Goal: Task Accomplishment & Management: Manage account settings

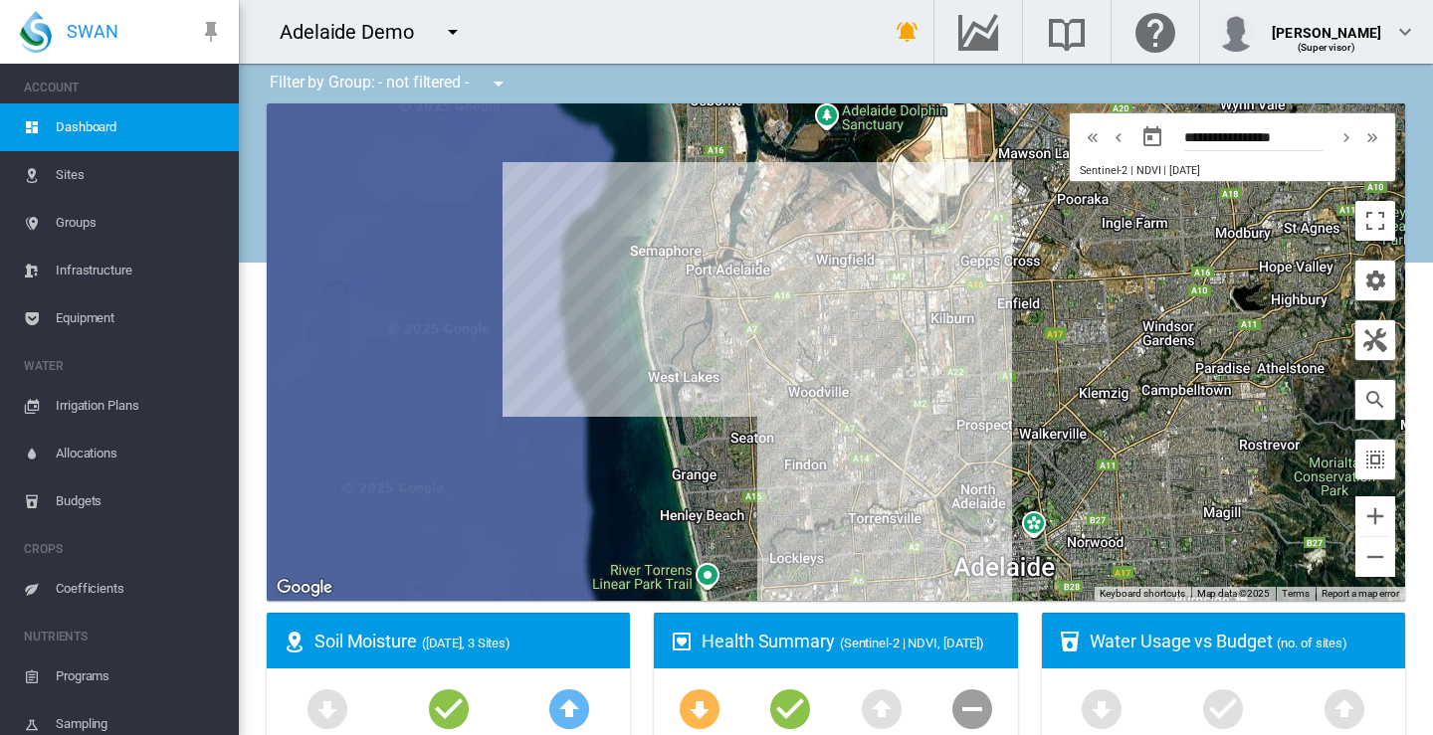
scroll to position [244, 0]
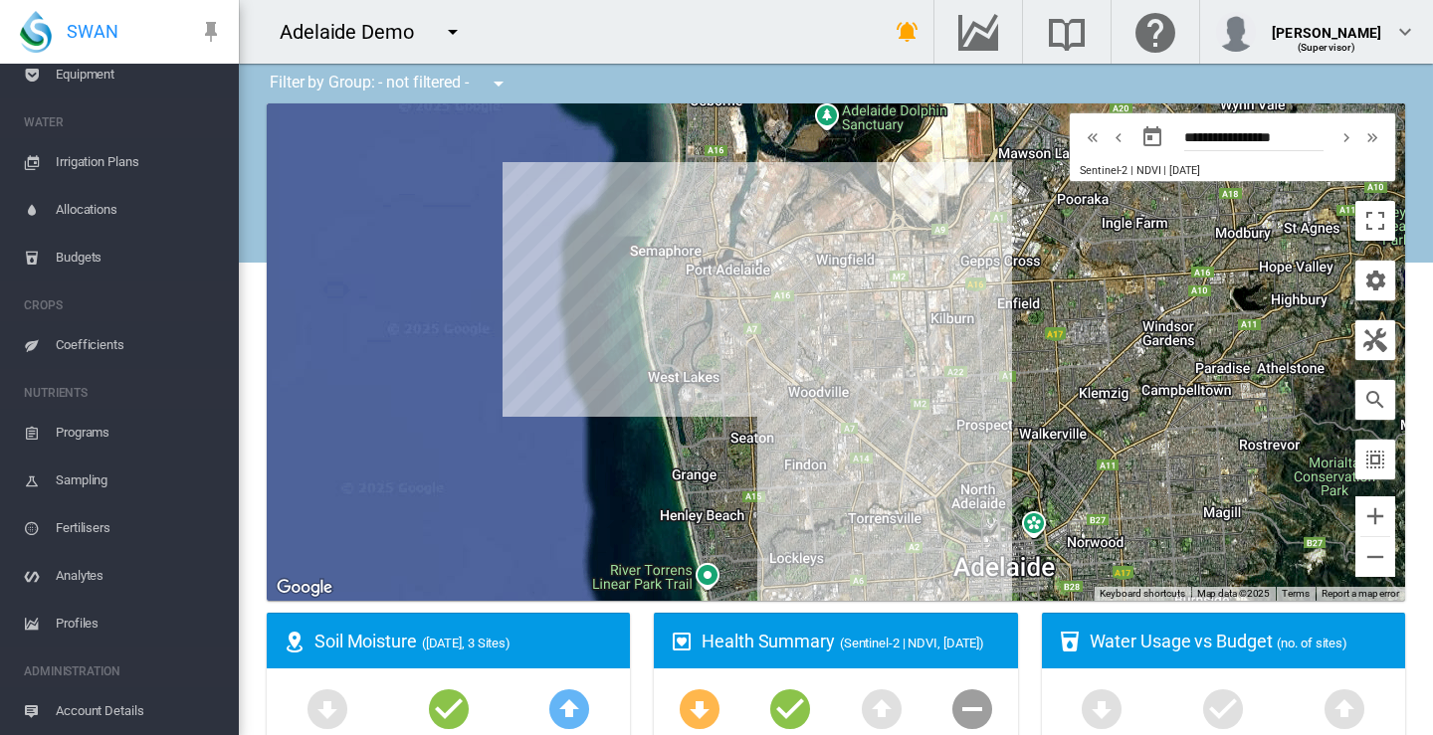
click at [452, 36] on md-icon "icon-menu-down" at bounding box center [453, 32] width 24 height 24
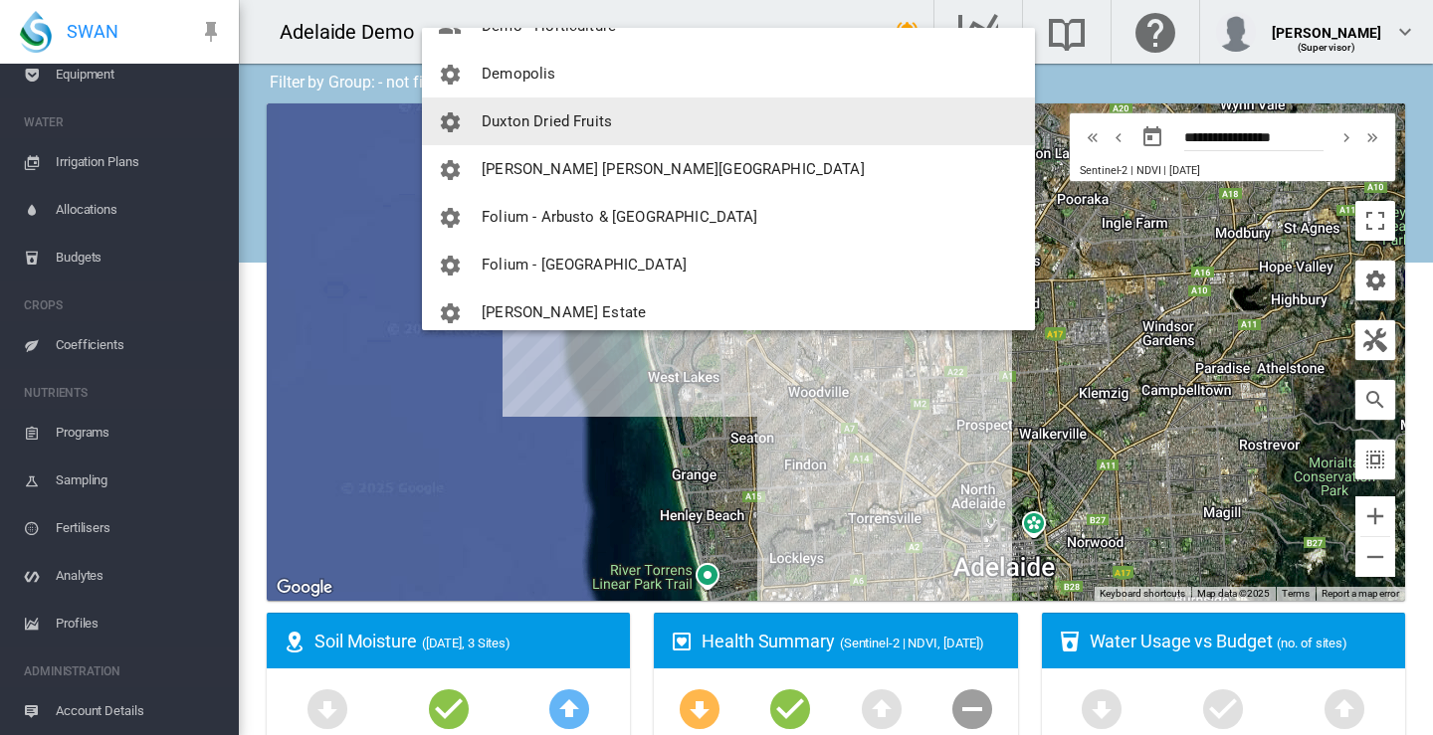
scroll to position [1294, 0]
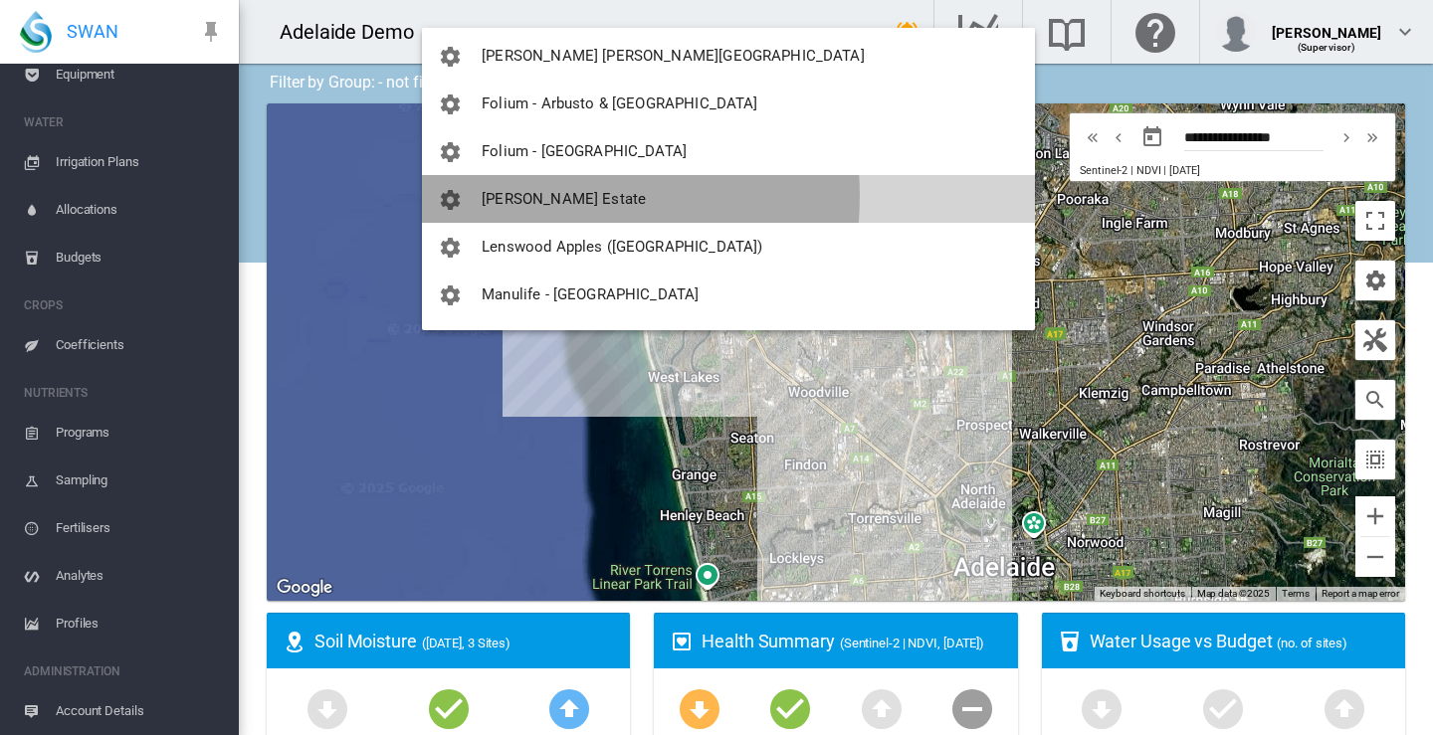
click at [512, 196] on span "[PERSON_NAME] Estate" at bounding box center [564, 199] width 164 height 18
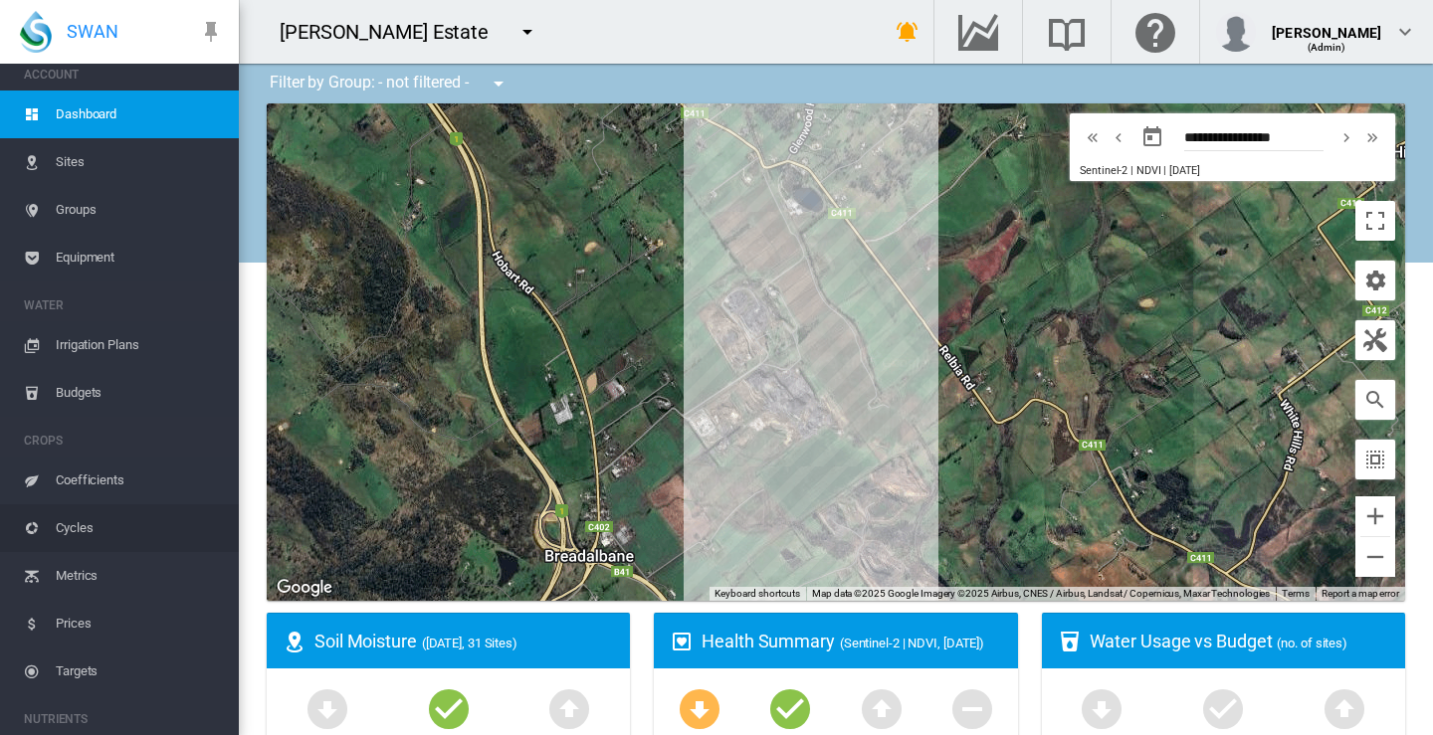
scroll to position [0, 0]
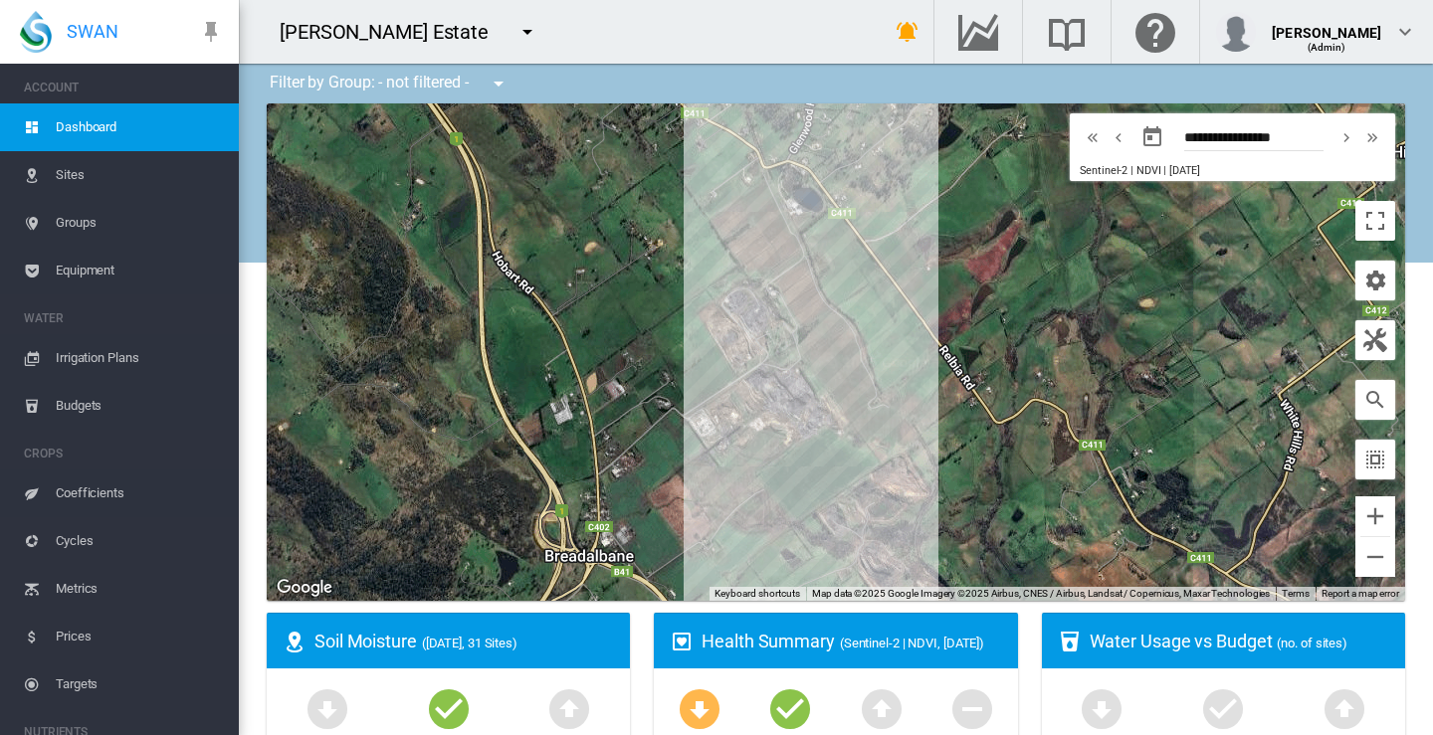
click at [89, 268] on span "Equipment" at bounding box center [139, 271] width 167 height 48
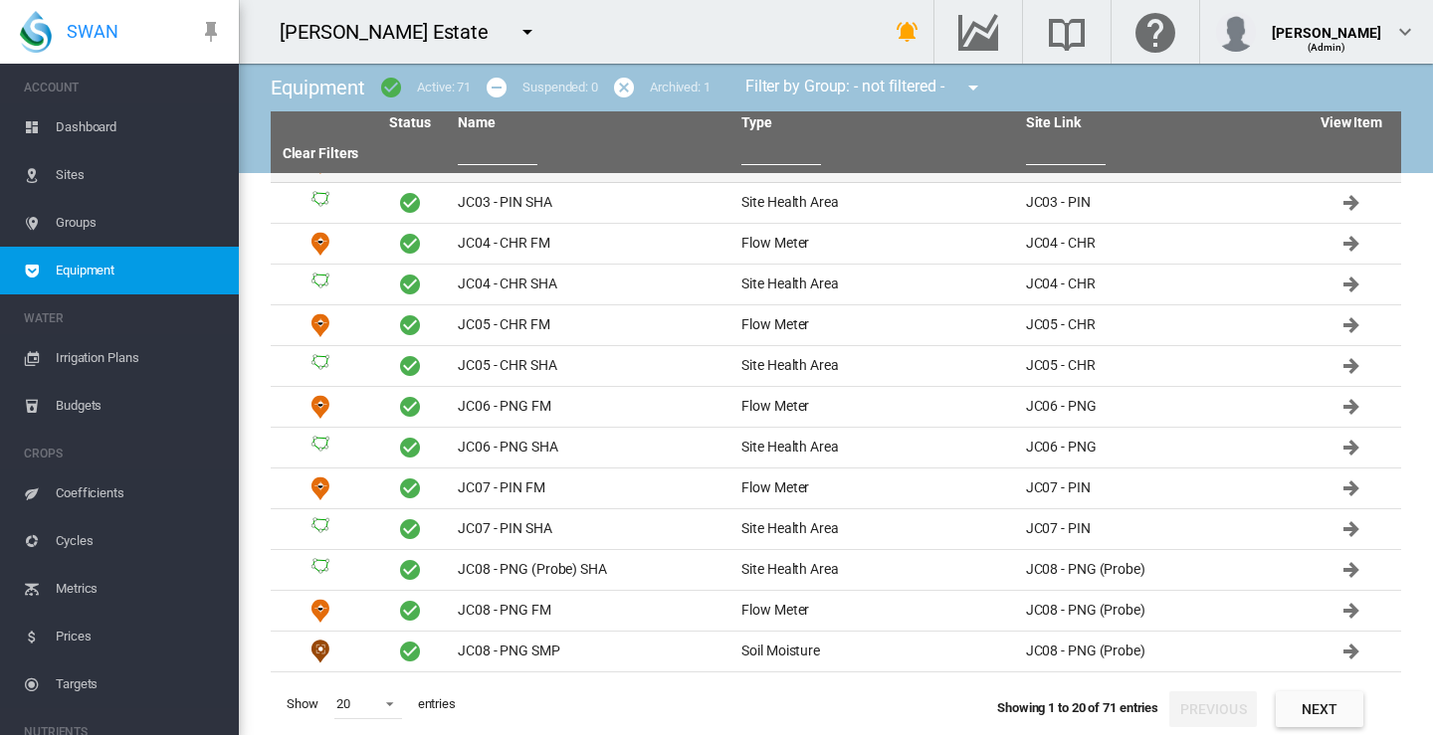
scroll to position [315, 0]
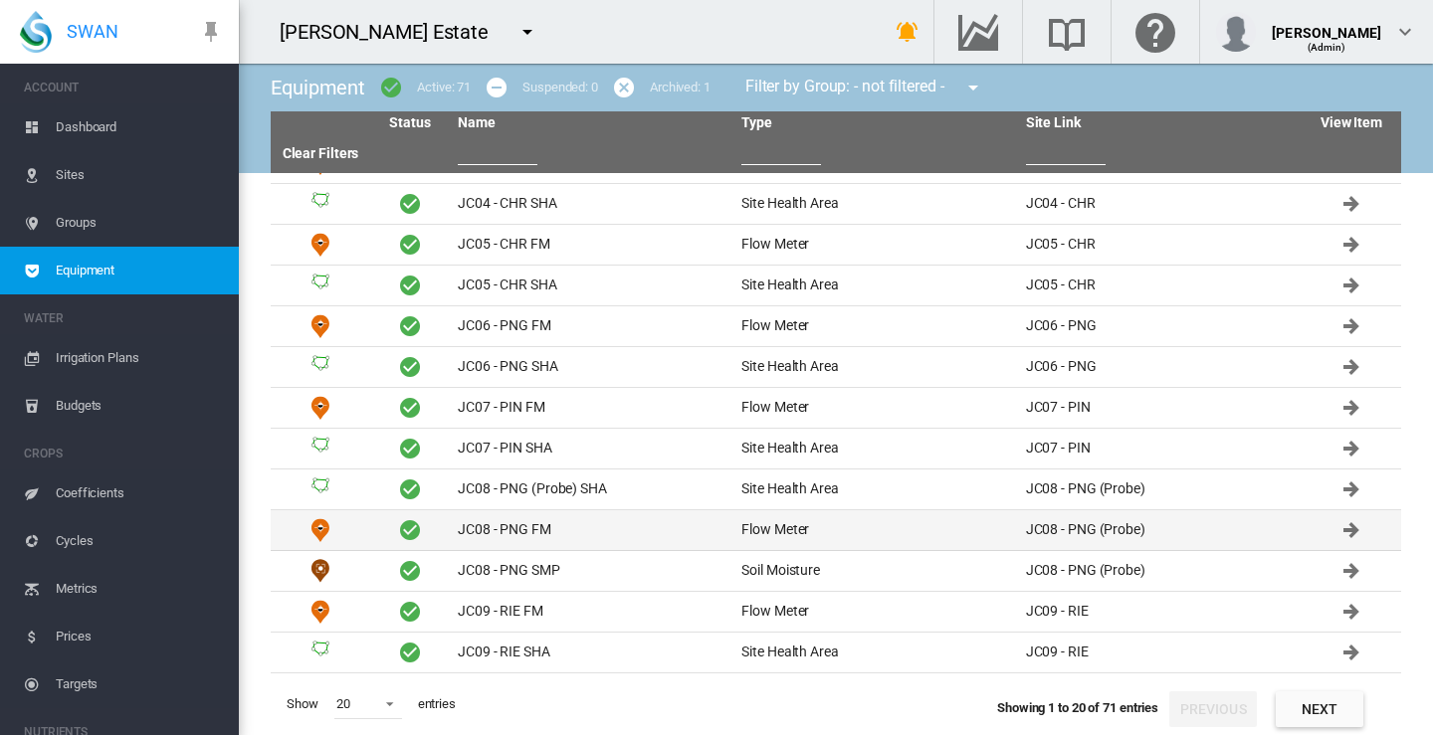
click at [527, 527] on td "JC08 - PNG FM" at bounding box center [592, 531] width 284 height 40
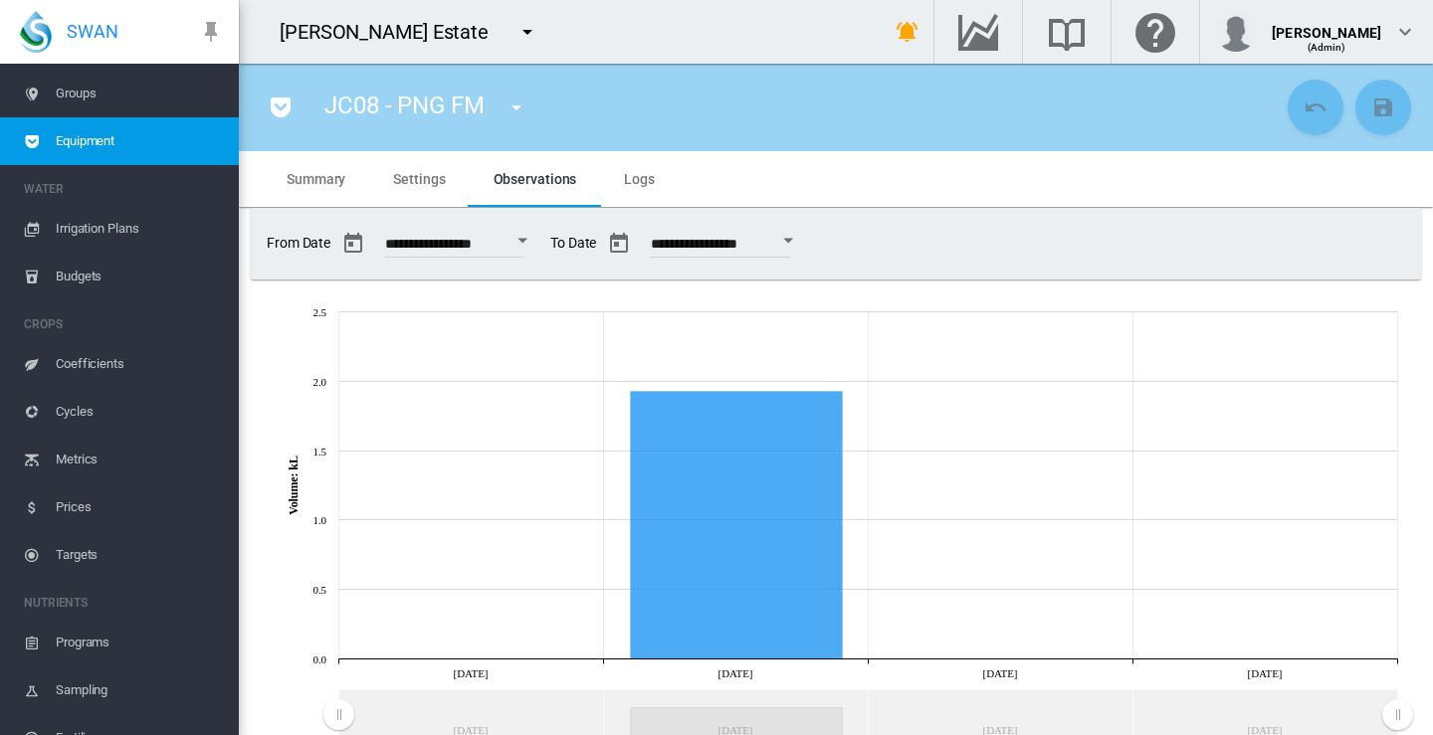
scroll to position [387, 0]
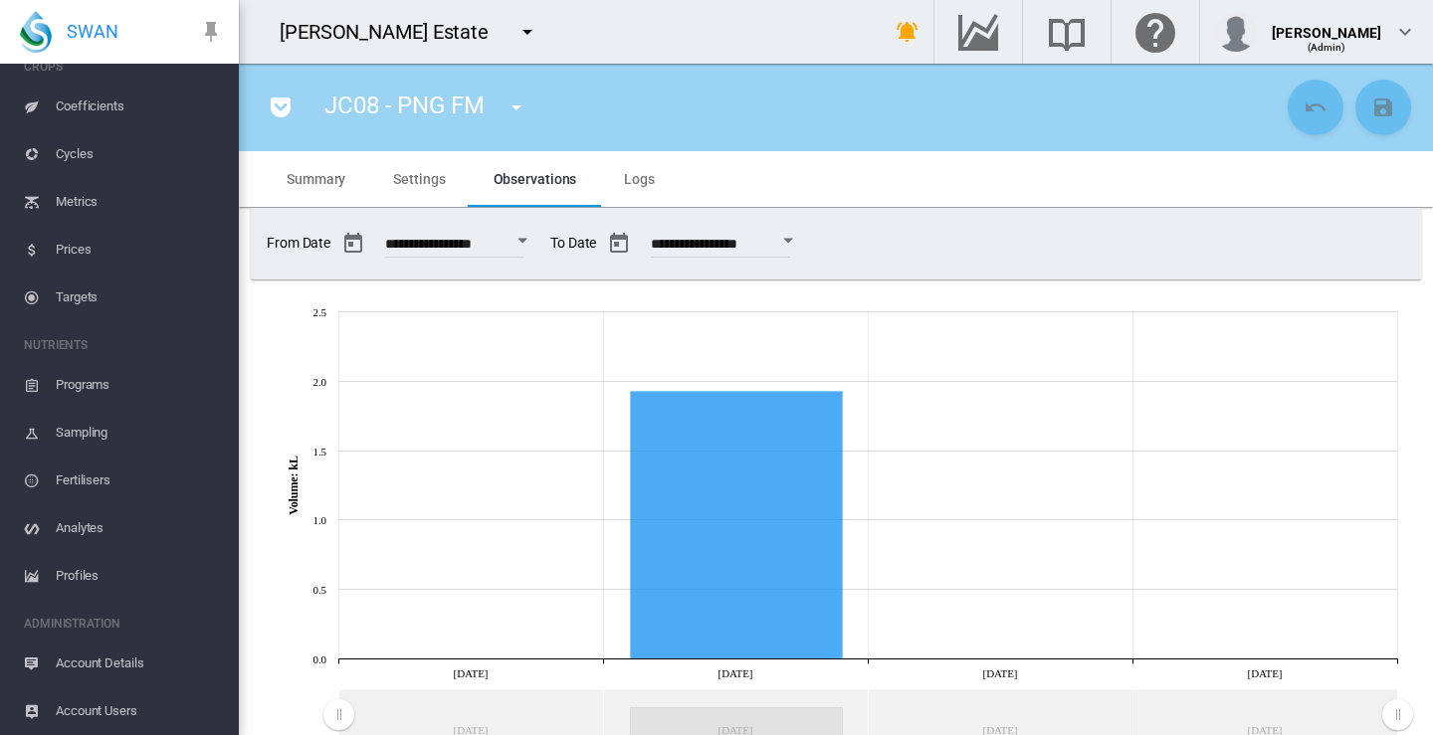
click at [80, 662] on span "Account Details" at bounding box center [139, 664] width 167 height 48
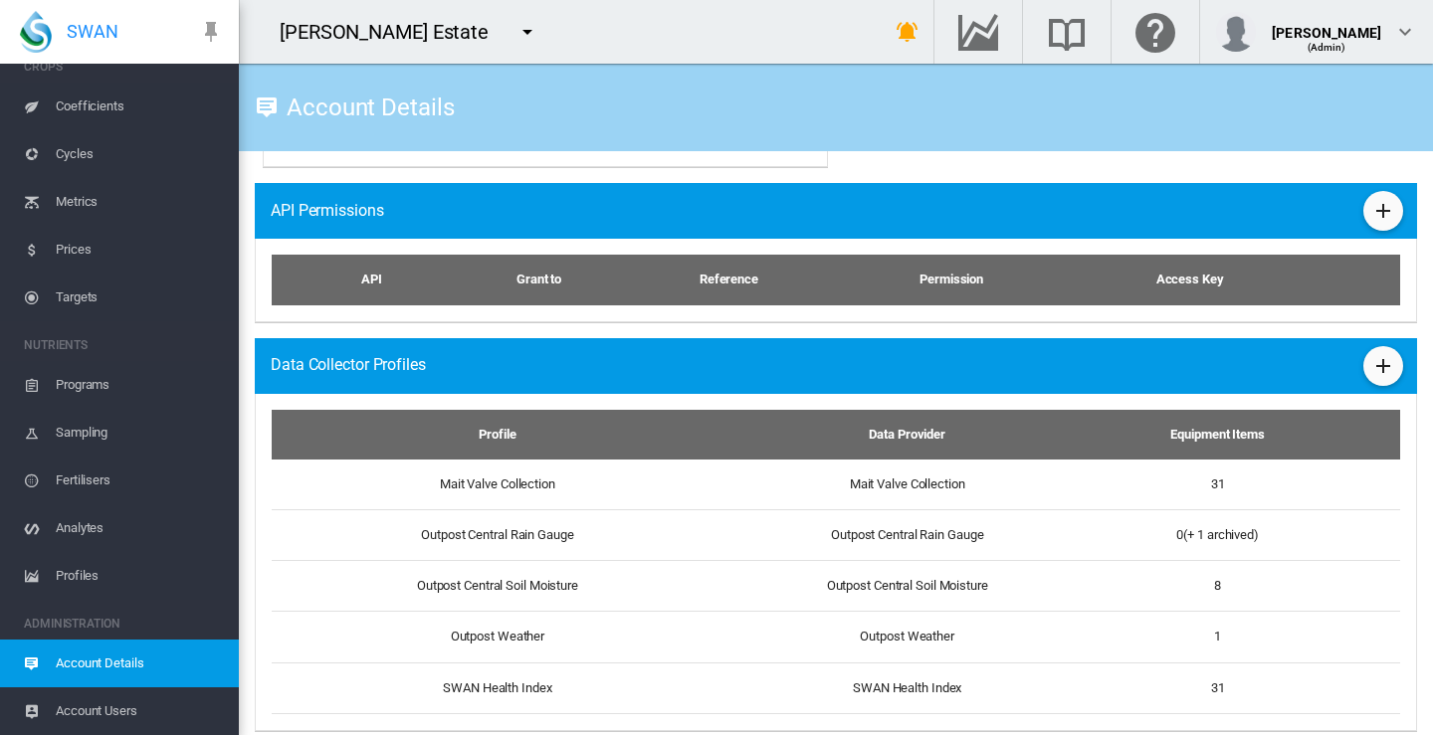
scroll to position [1376, 0]
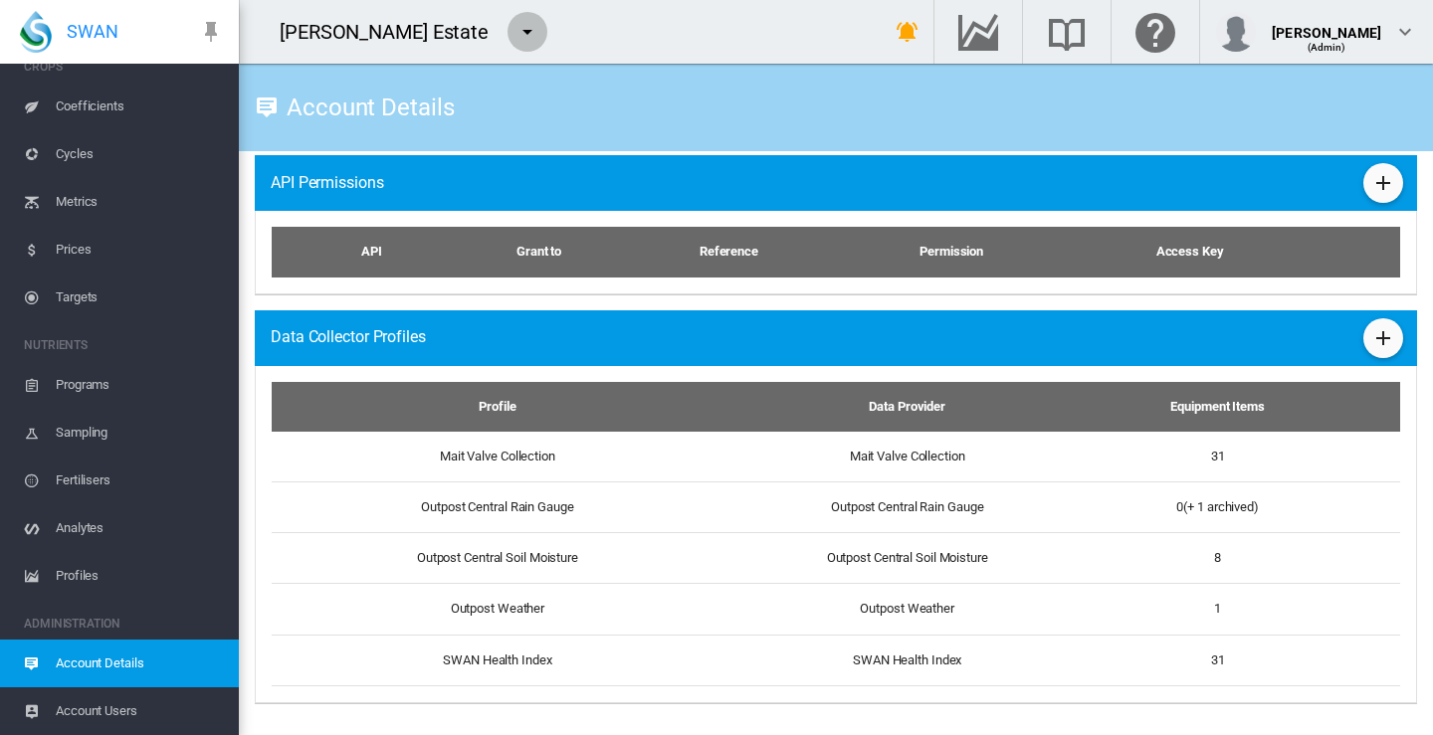
click at [515, 28] on md-icon "icon-menu-down" at bounding box center [527, 32] width 24 height 24
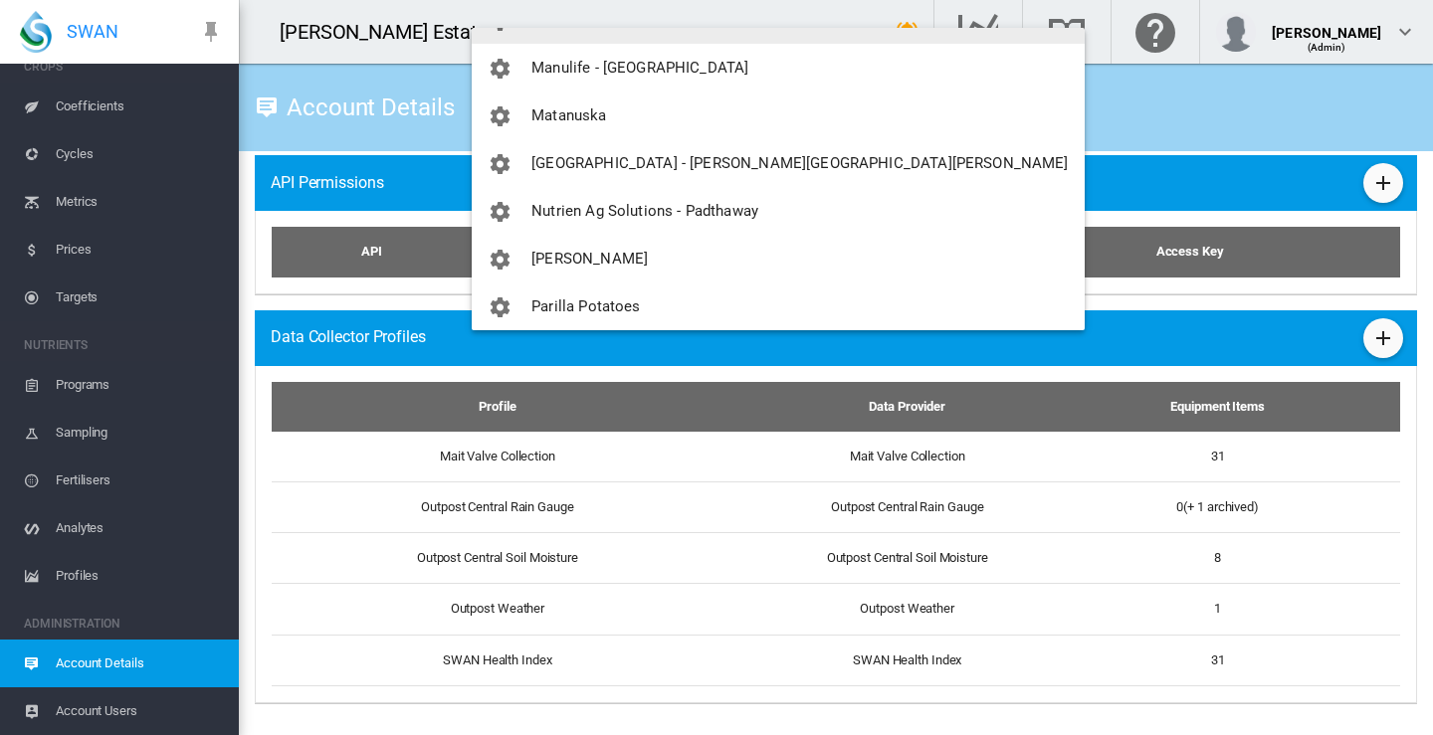
scroll to position [1489, 0]
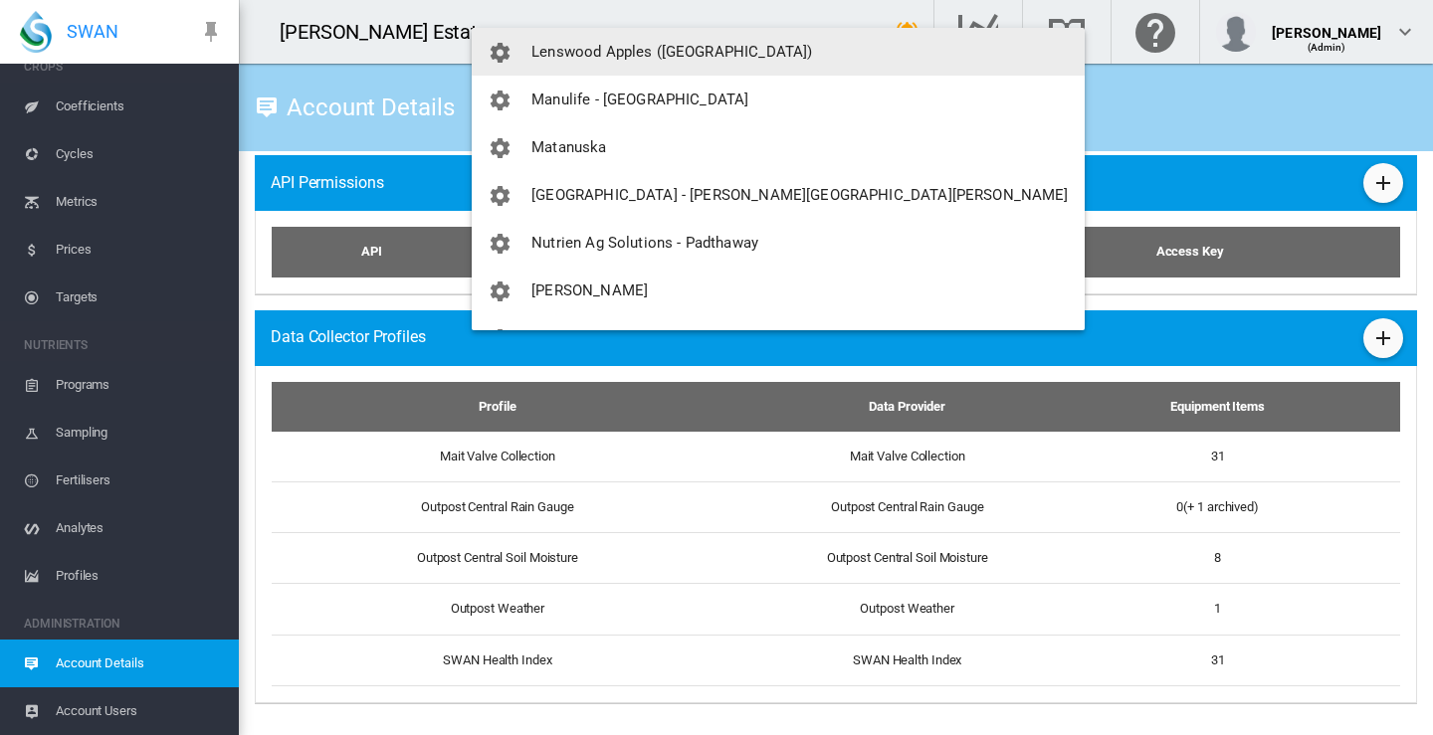
click at [976, 105] on md-backdrop at bounding box center [716, 367] width 1433 height 735
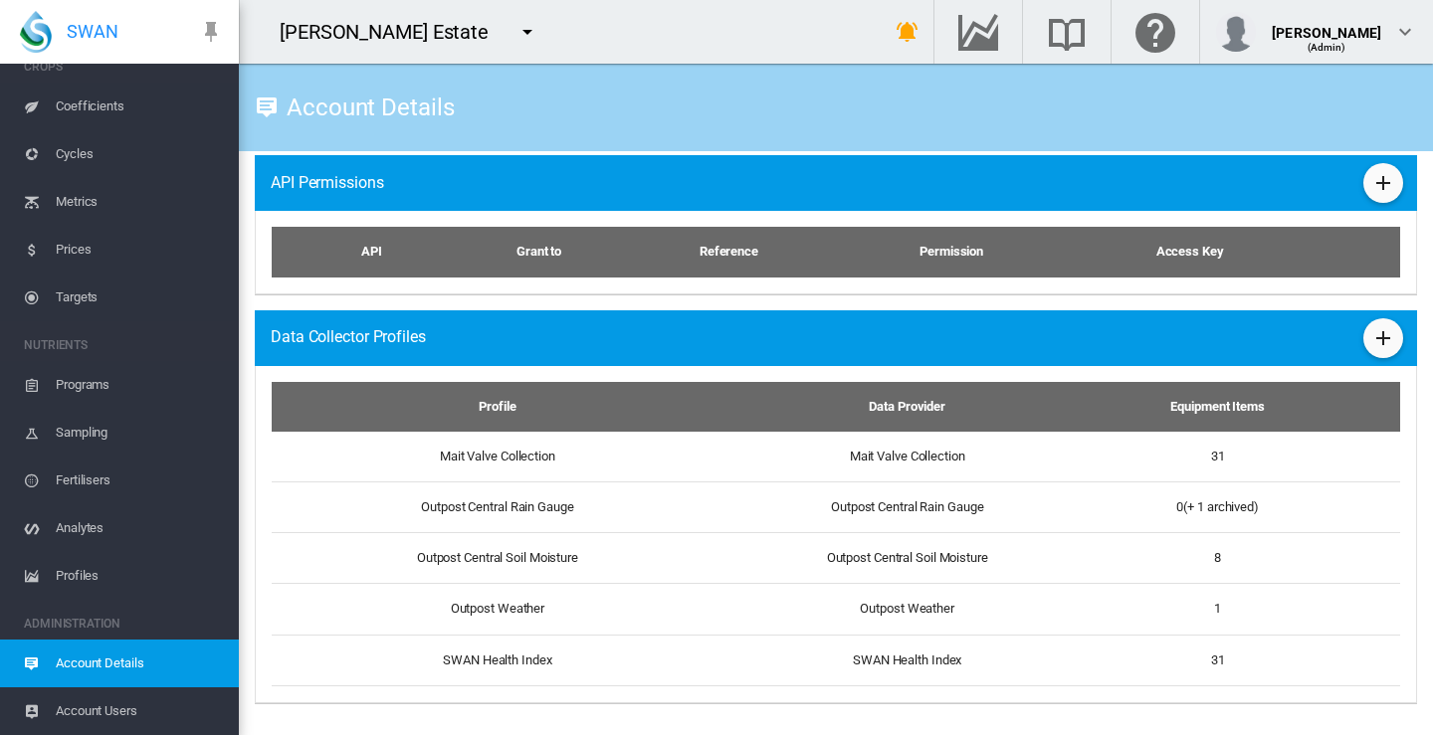
click at [515, 31] on md-icon "icon-menu-down" at bounding box center [527, 32] width 24 height 24
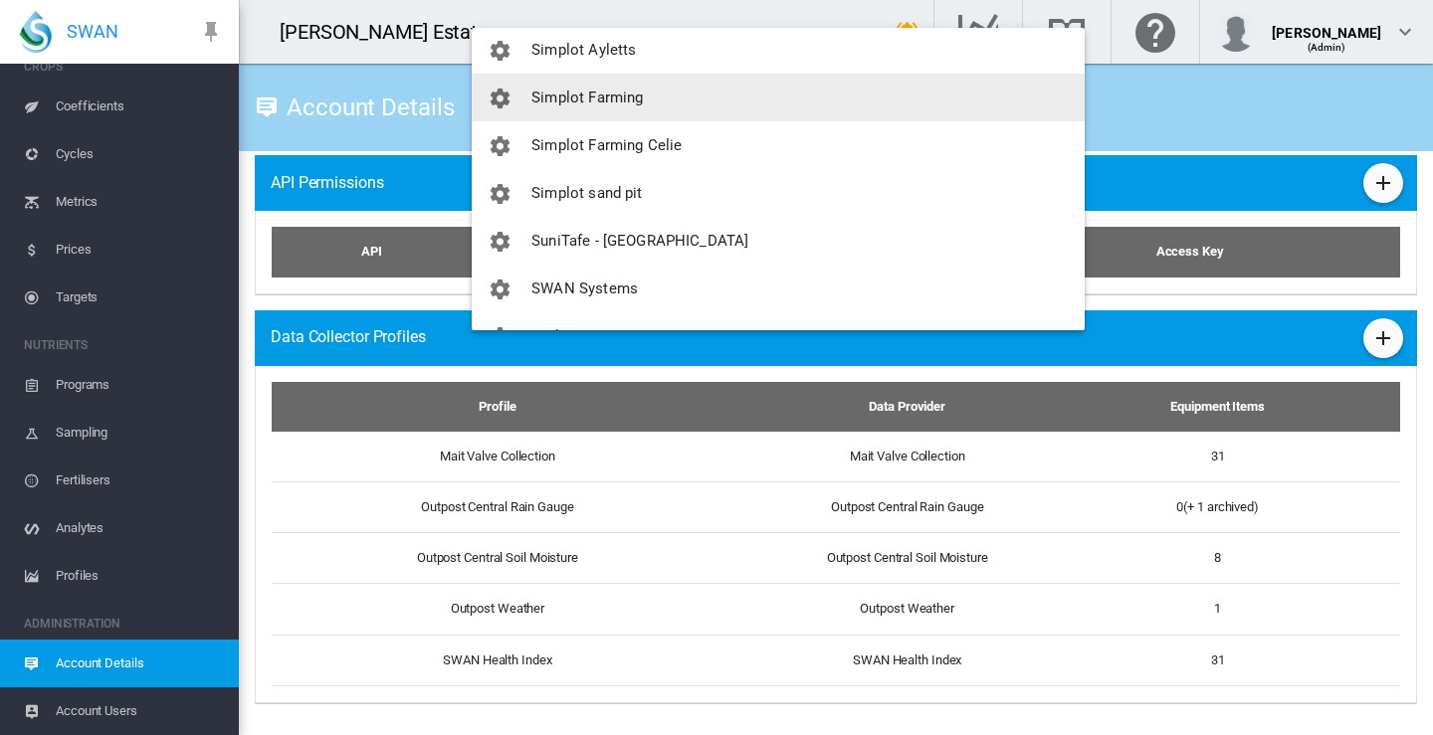
scroll to position [2488, 0]
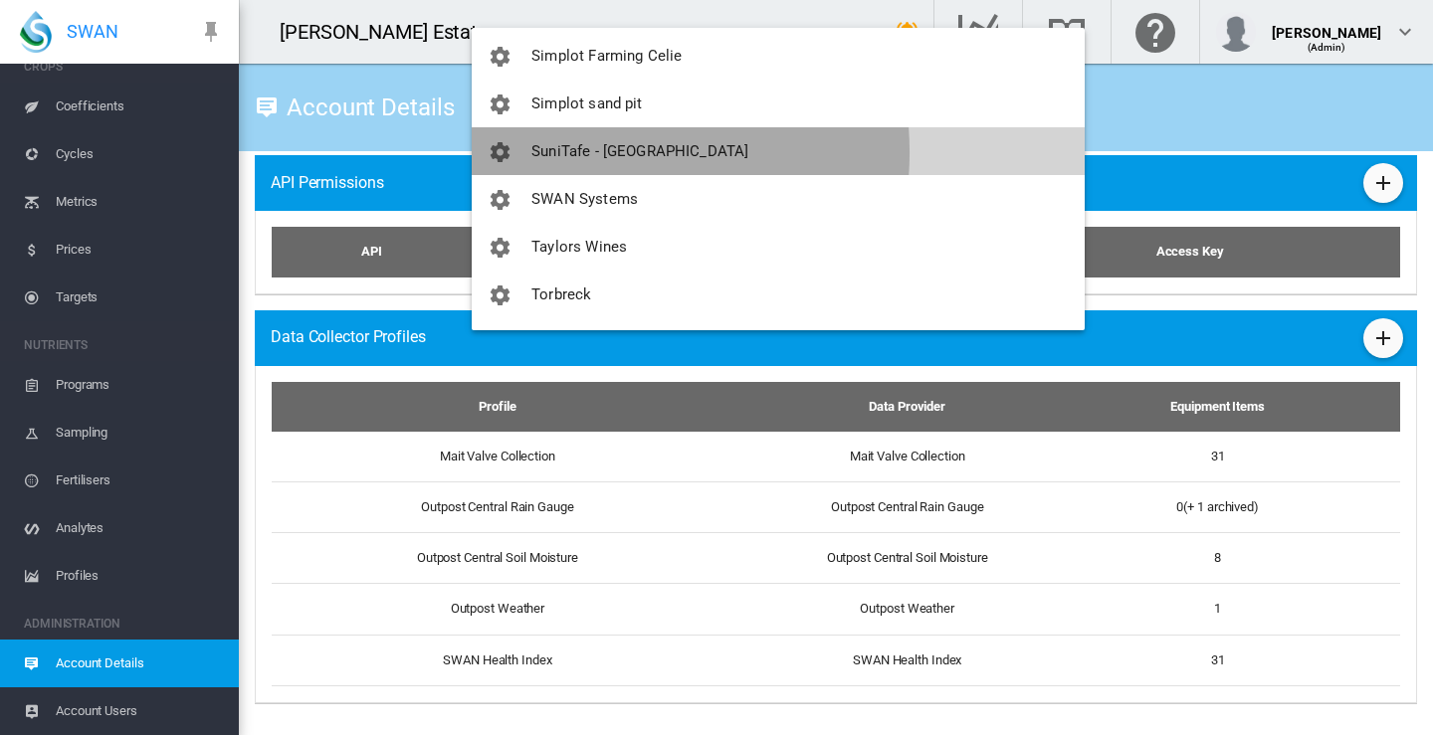
click at [575, 151] on span "SuniTafe - [GEOGRAPHIC_DATA]" at bounding box center [639, 151] width 217 height 18
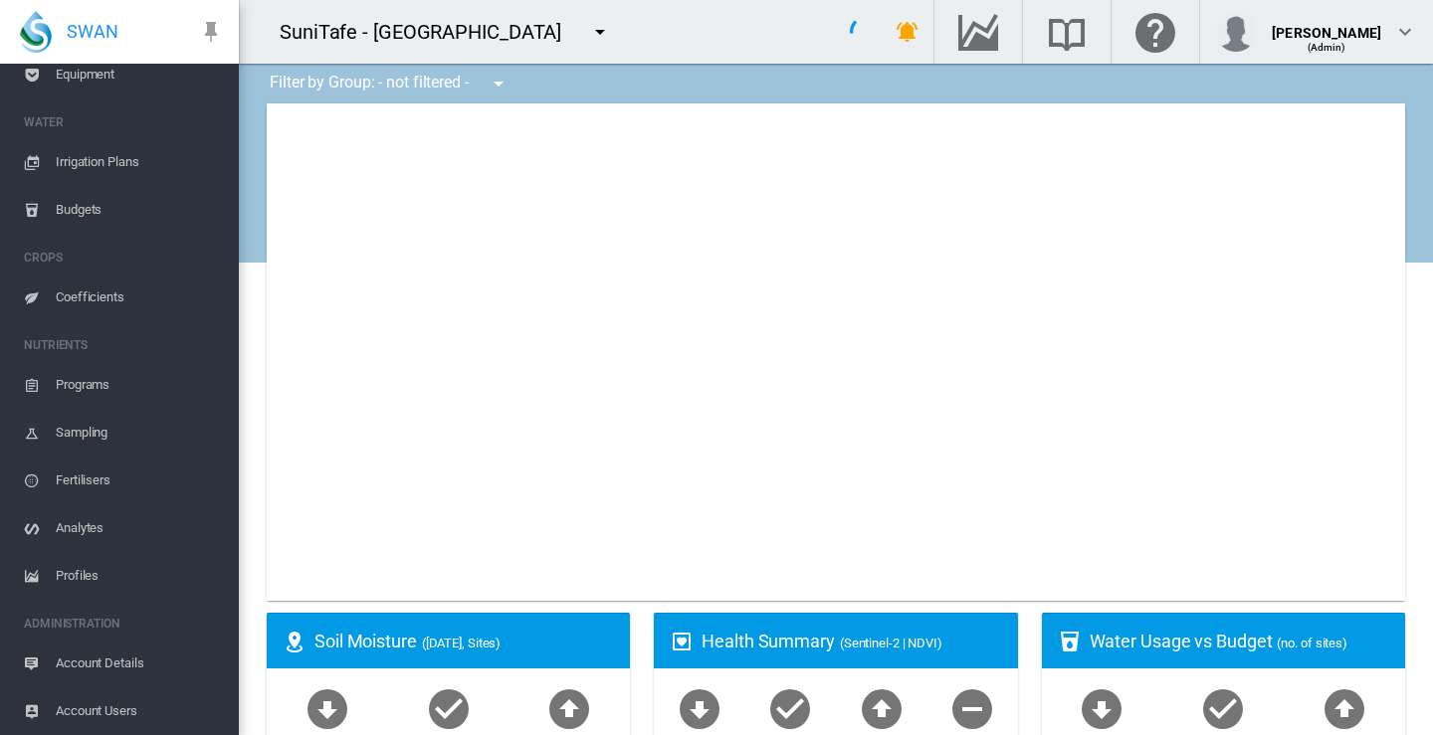
scroll to position [196, 0]
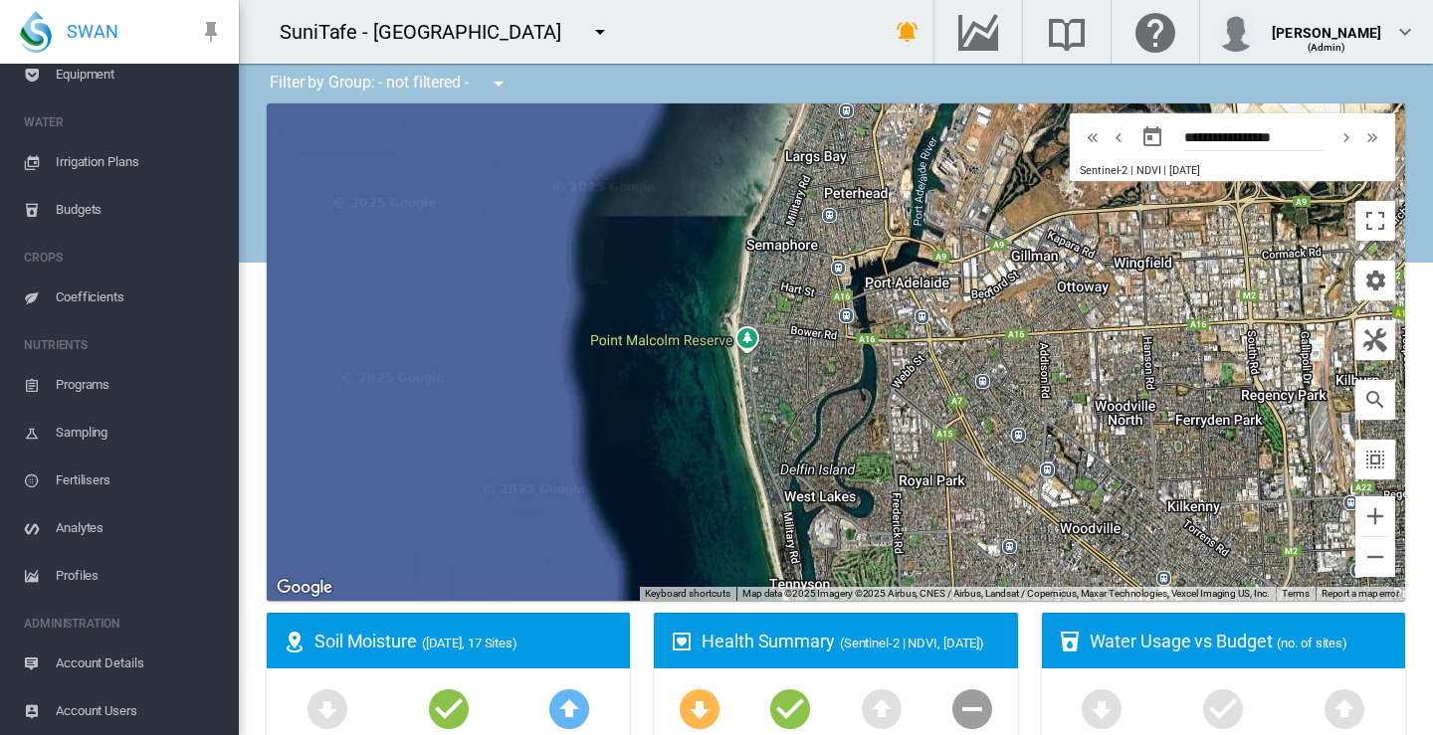
click at [104, 666] on span "Account Details" at bounding box center [139, 664] width 167 height 48
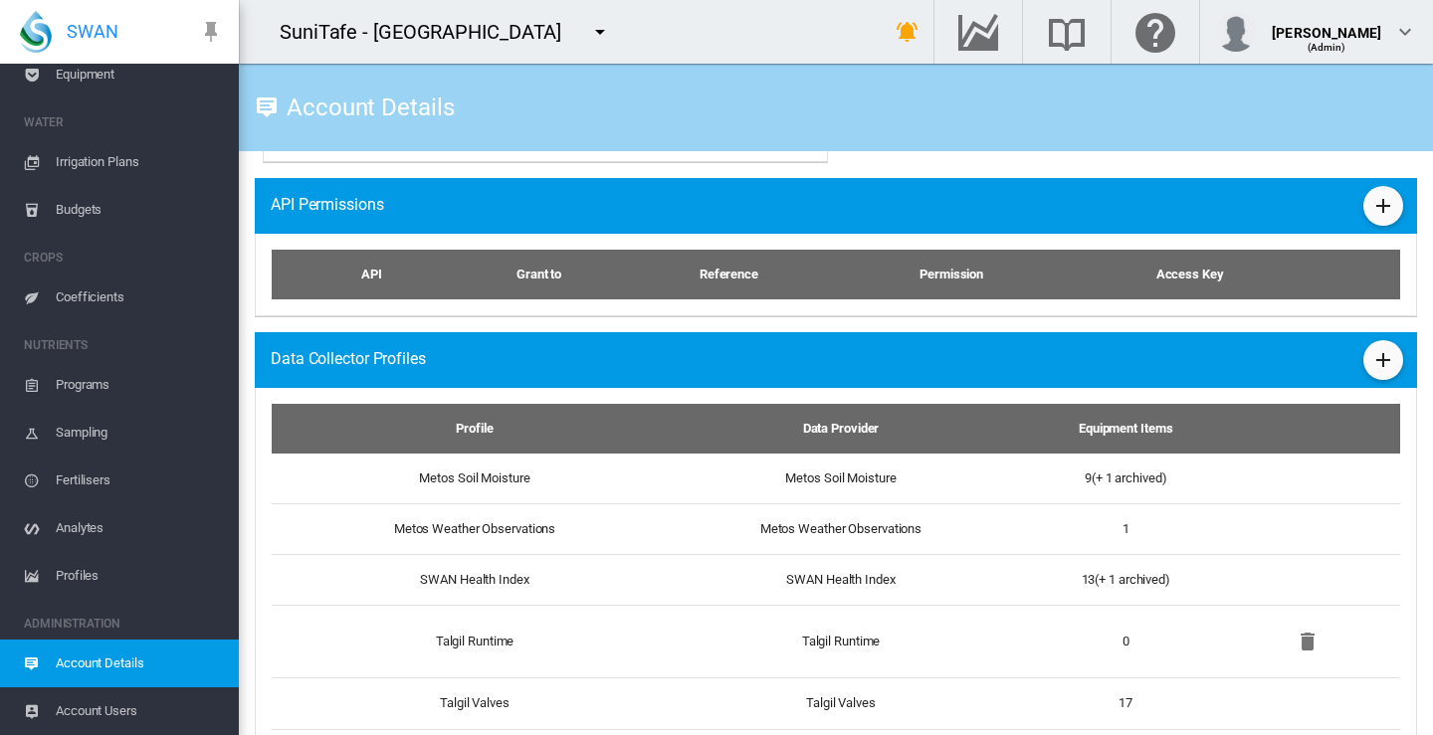
scroll to position [1211, 0]
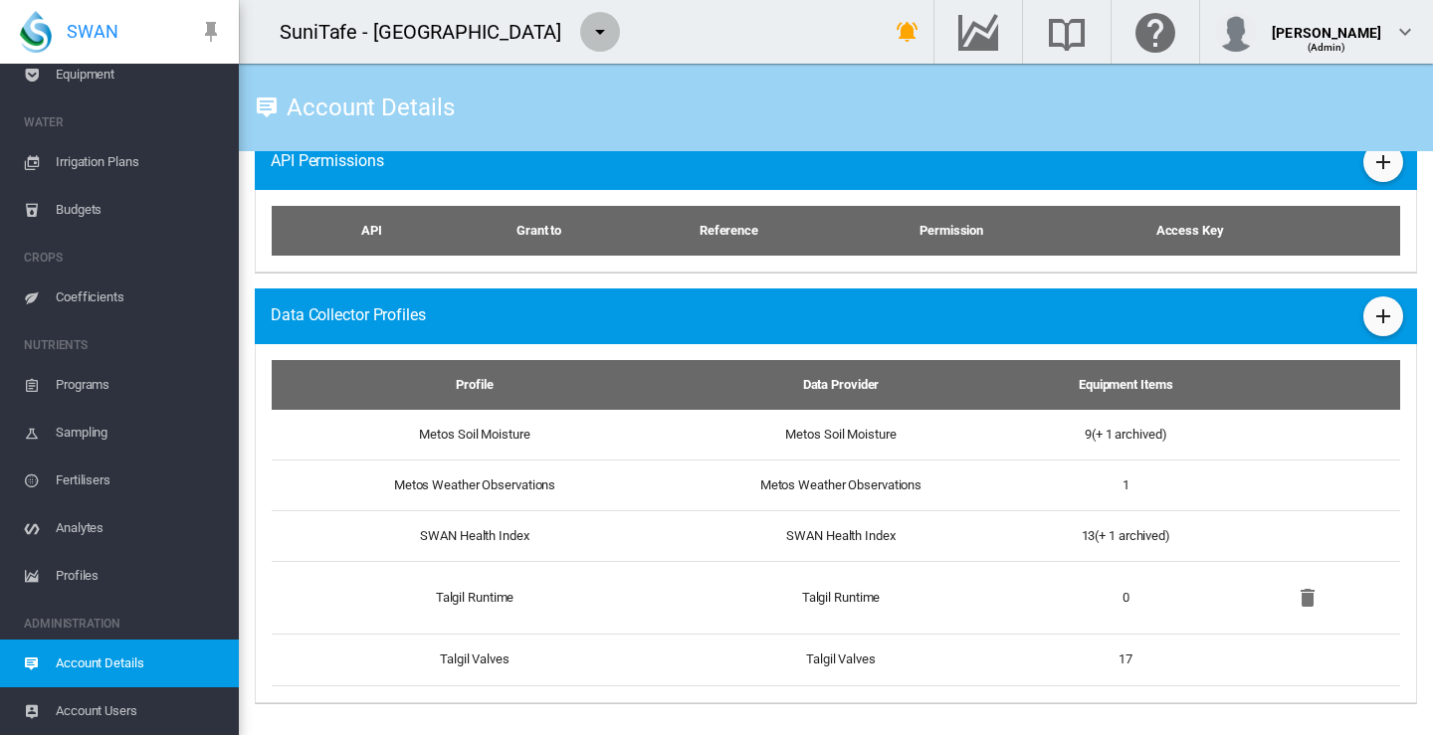
click at [612, 29] on md-icon "icon-menu-down" at bounding box center [600, 32] width 24 height 24
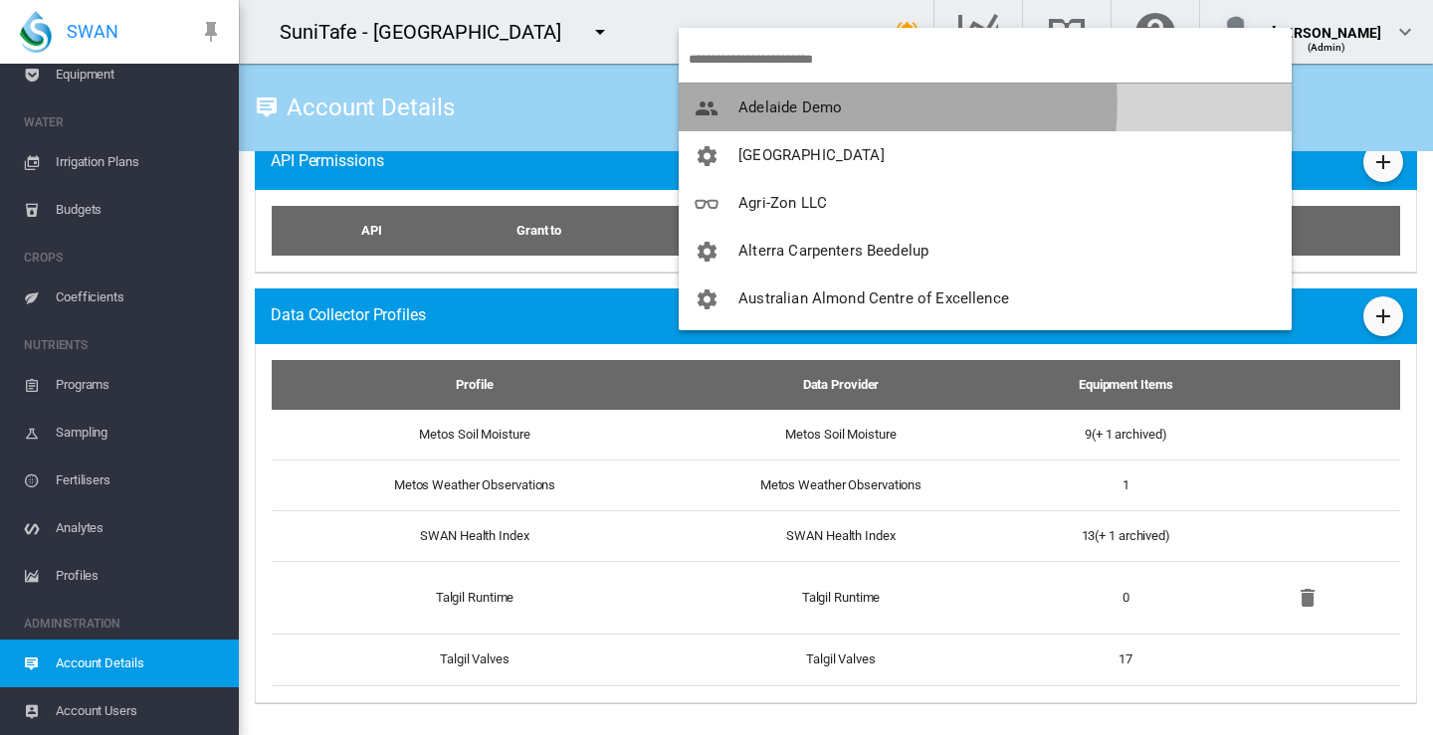
click at [787, 102] on span "Adelaide Demo" at bounding box center [789, 108] width 103 height 18
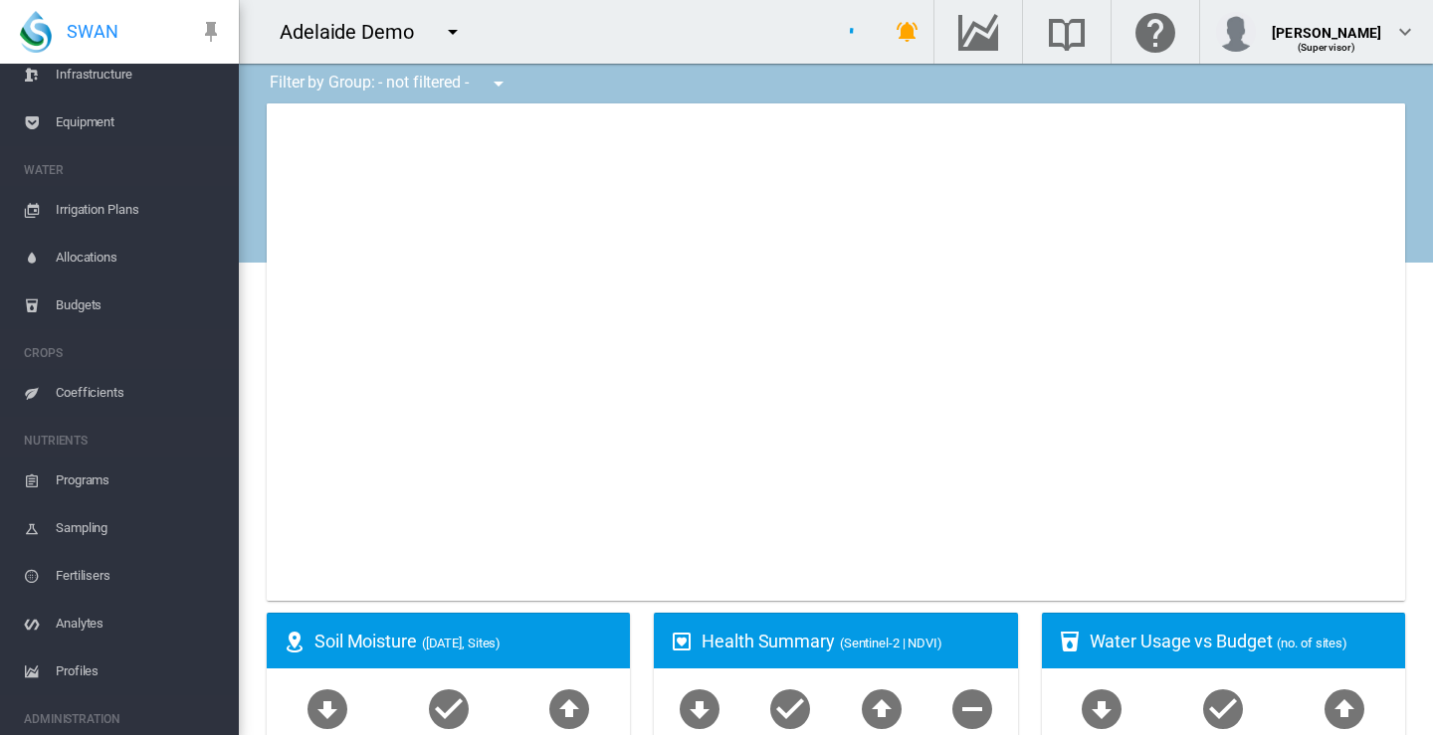
scroll to position [244, 0]
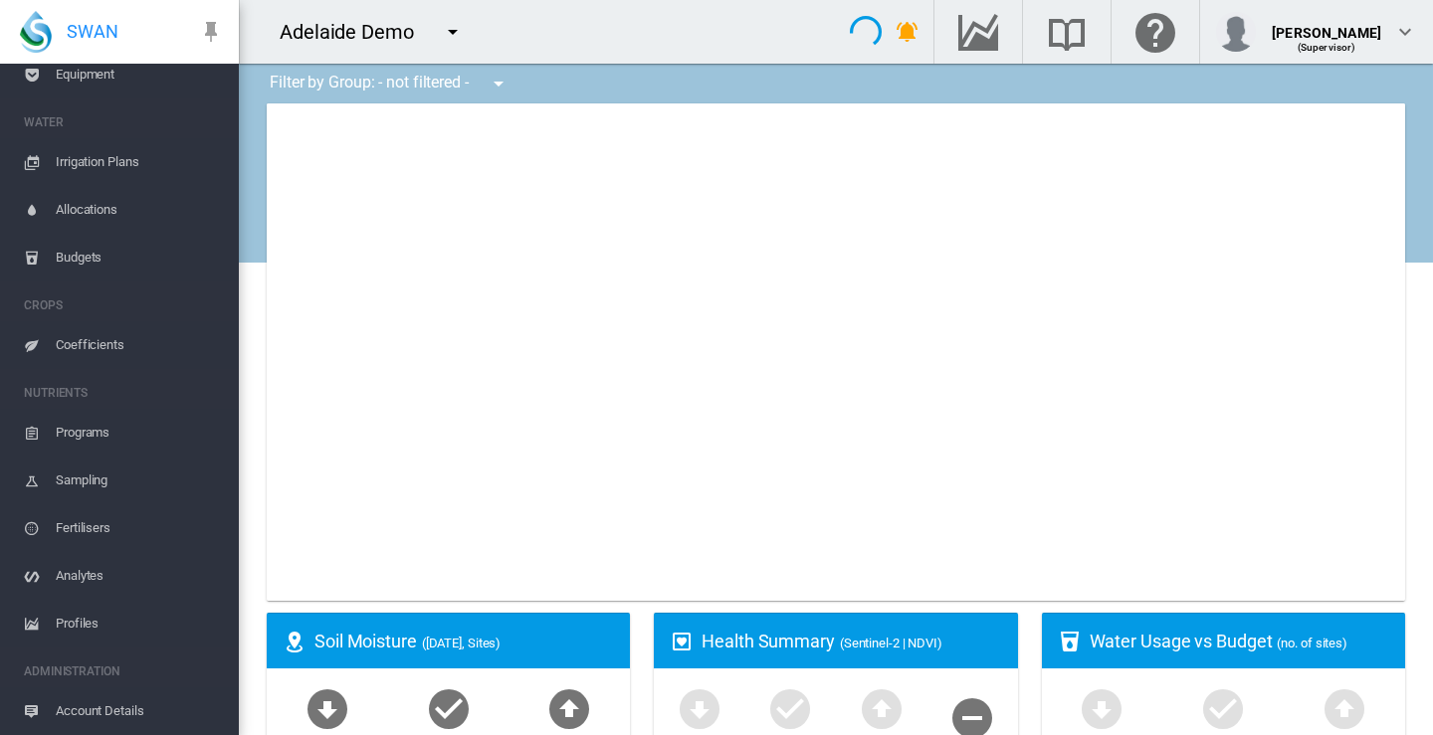
type input "**********"
